Goal: Task Accomplishment & Management: Manage account settings

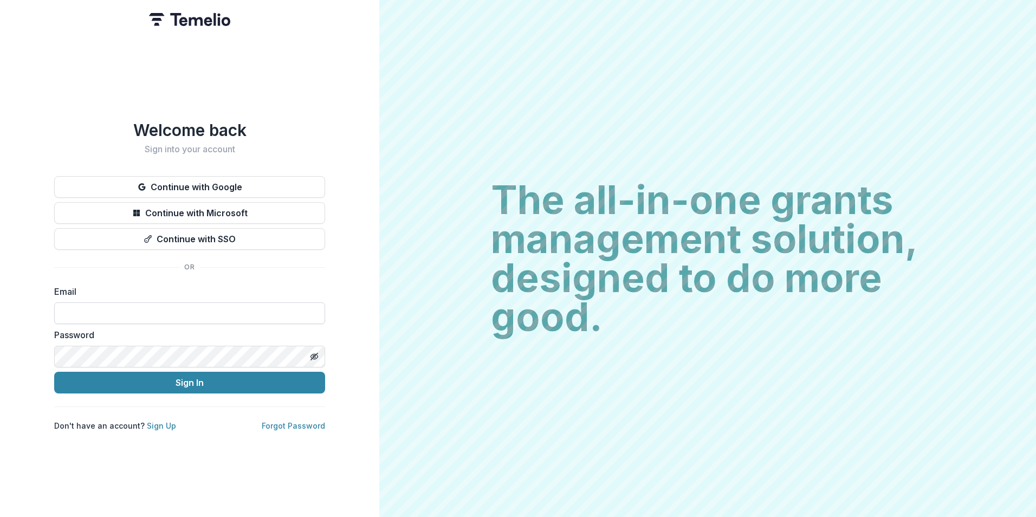
drag, startPoint x: 181, startPoint y: 311, endPoint x: 189, endPoint y: 310, distance: 7.7
click at [181, 312] on input at bounding box center [189, 313] width 271 height 22
type input "**********"
click at [54, 372] on button "Sign In" at bounding box center [189, 383] width 271 height 22
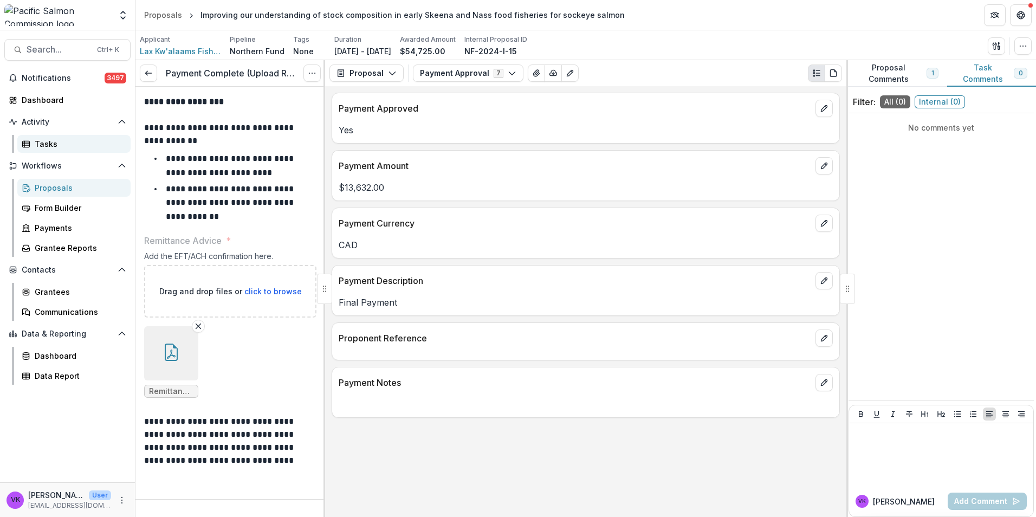
click at [53, 146] on div "Tasks" at bounding box center [78, 143] width 87 height 11
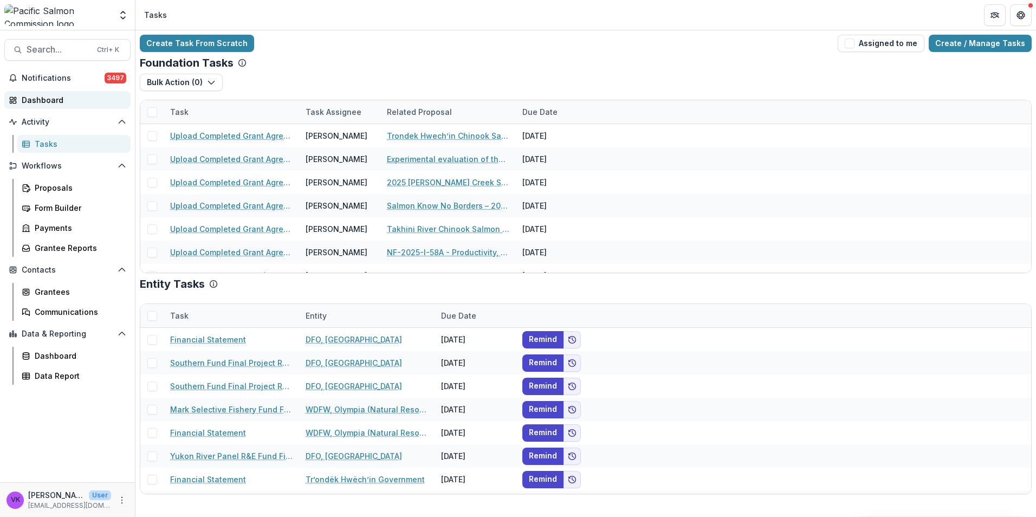
click at [40, 98] on div "Dashboard" at bounding box center [72, 99] width 100 height 11
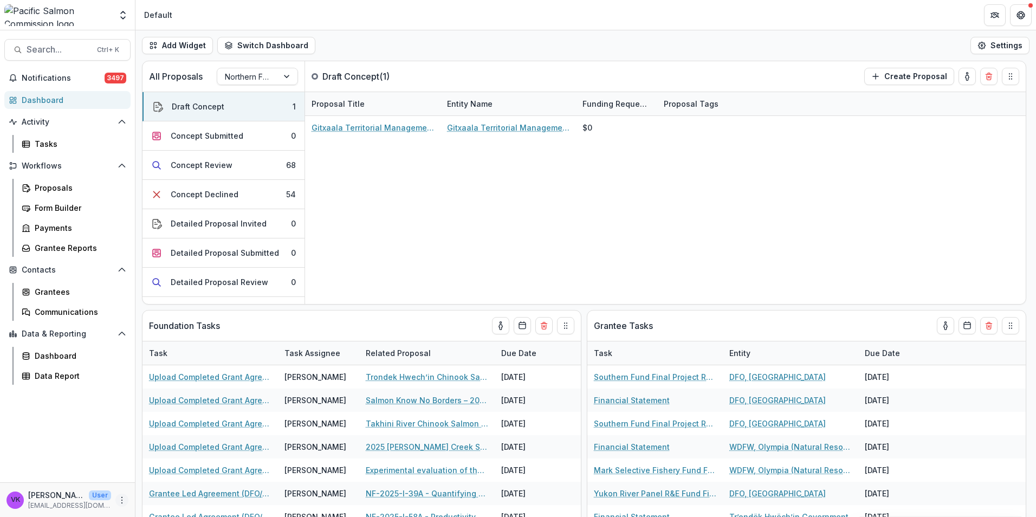
click at [122, 501] on icon "More" at bounding box center [122, 500] width 9 height 9
drag, startPoint x: 161, startPoint y: 501, endPoint x: 220, endPoint y: 491, distance: 59.8
click at [161, 500] on button "Logout" at bounding box center [193, 495] width 116 height 18
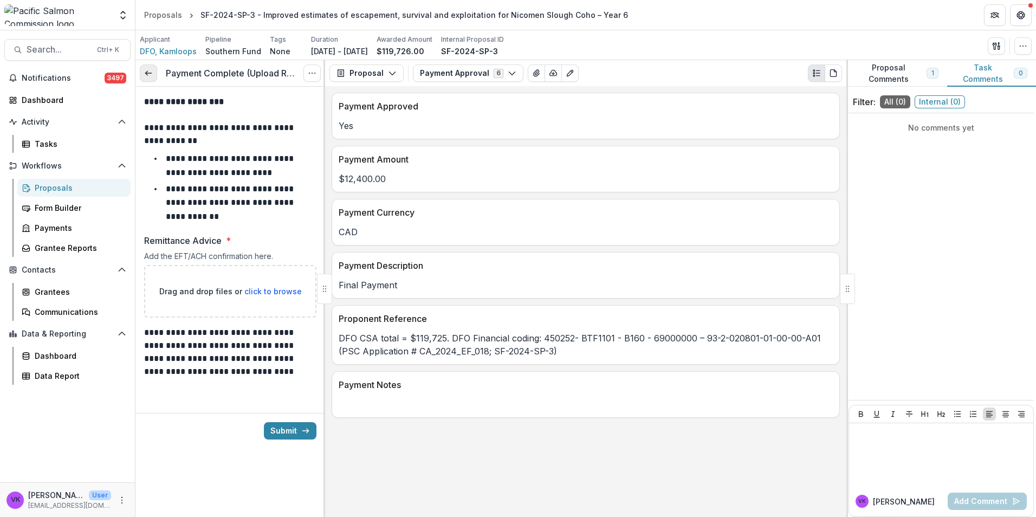
click at [147, 72] on icon at bounding box center [148, 73] width 9 height 9
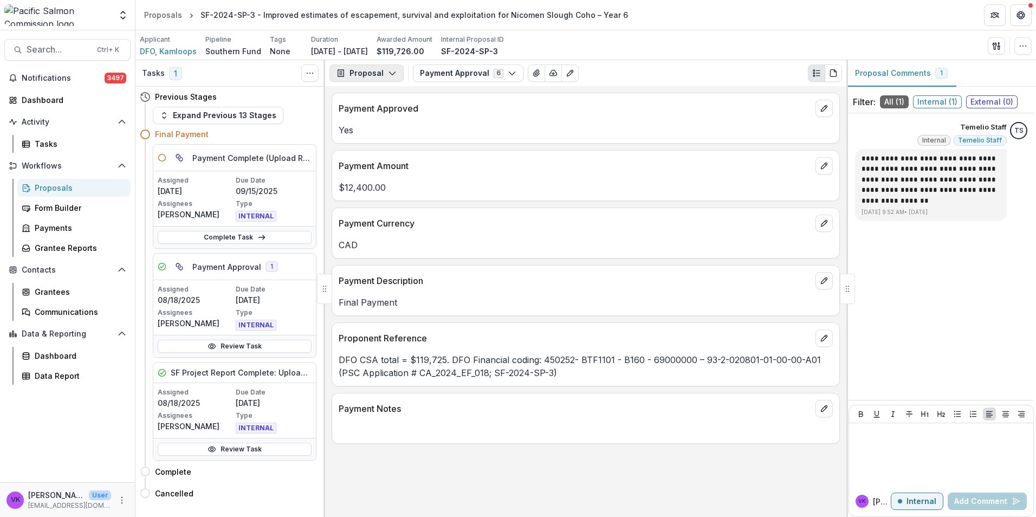
click at [393, 72] on polyline "button" at bounding box center [392, 73] width 6 height 3
click at [507, 71] on icon "button" at bounding box center [511, 73] width 9 height 9
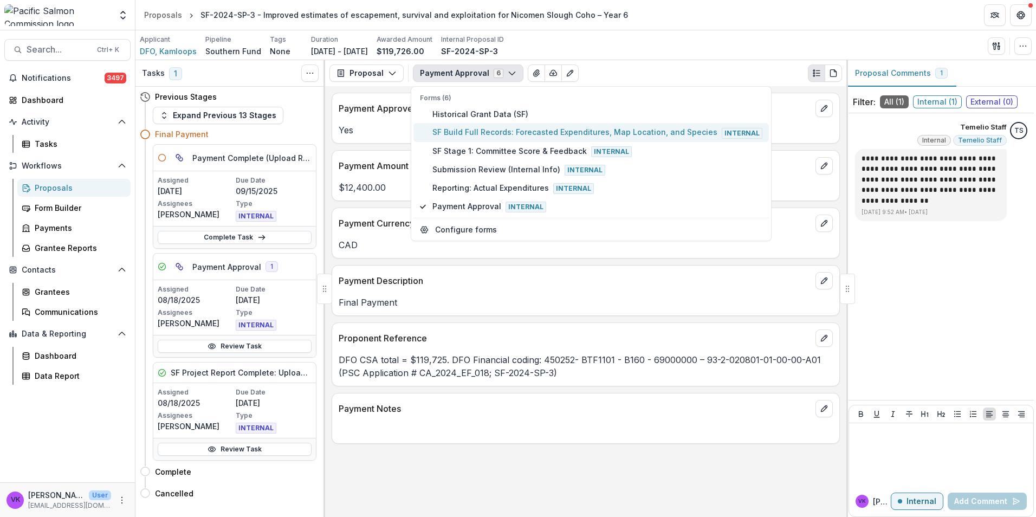
click at [513, 132] on span "SF Build Full Records: Forecasted Expenditures, Map Location, and Species Inter…" at bounding box center [597, 132] width 330 height 12
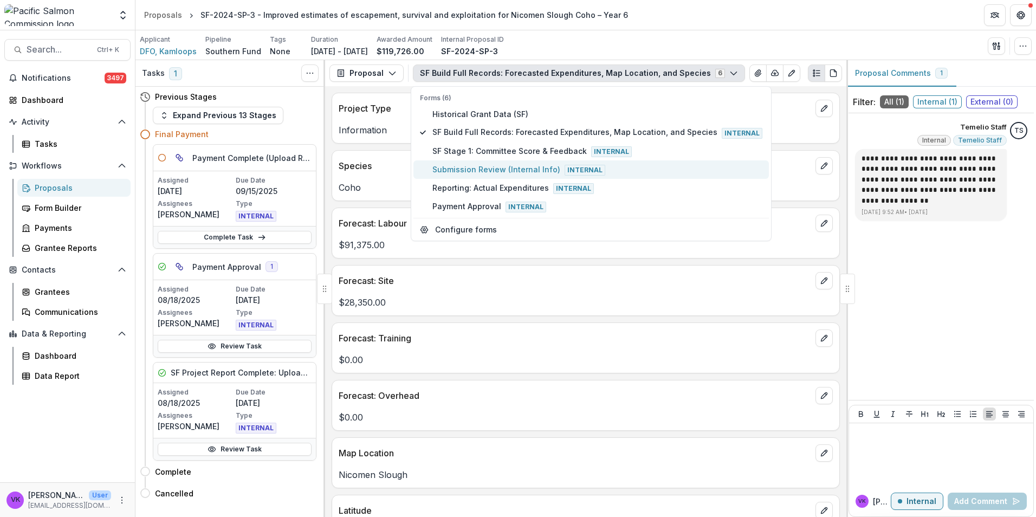
click at [473, 171] on span "Submission Review (Internal Info) Internal" at bounding box center [597, 170] width 330 height 12
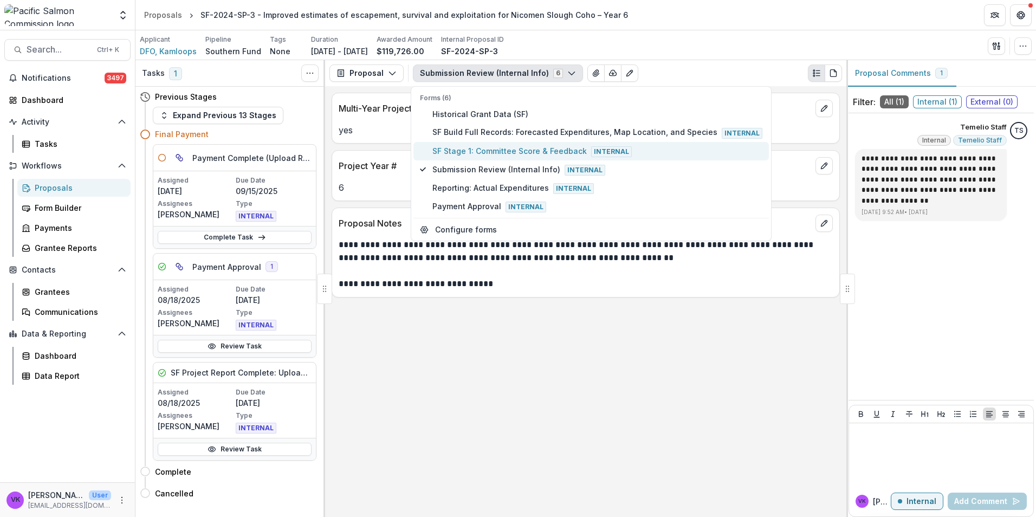
click at [478, 150] on span "SF Stage 1: Committee Score & Feedback Internal" at bounding box center [597, 151] width 330 height 12
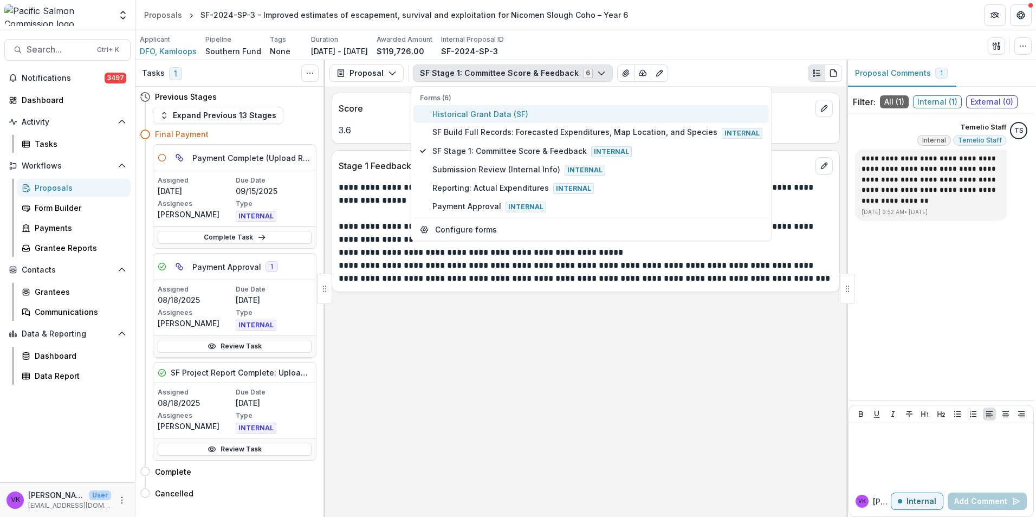
click at [501, 113] on span "Historical Grant Data (SF)" at bounding box center [597, 113] width 330 height 11
